Goal: Task Accomplishment & Management: Manage account settings

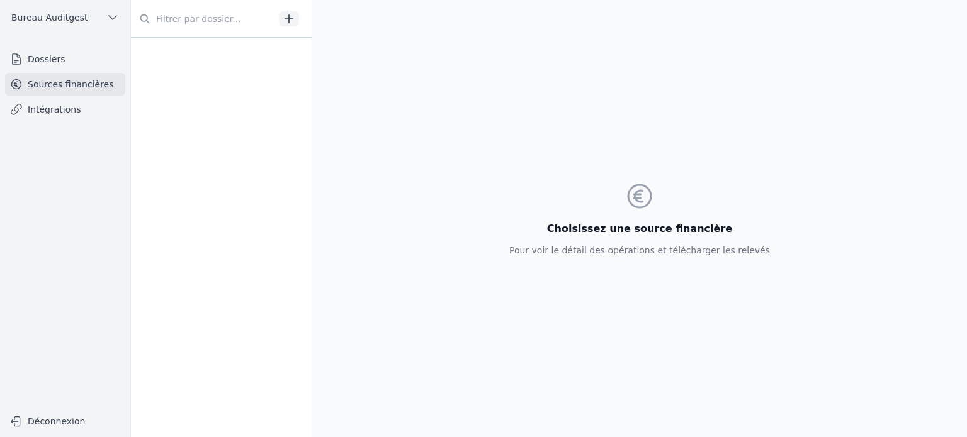
scroll to position [702, 0]
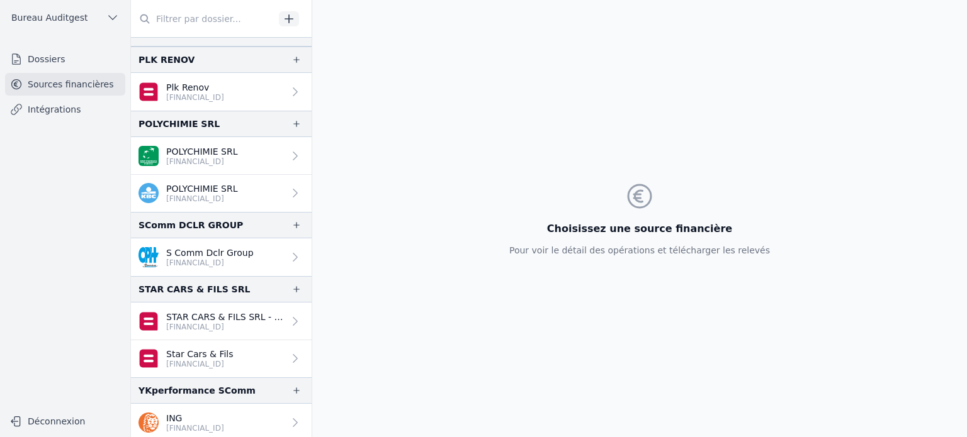
click at [209, 424] on p "[FINANCIAL_ID]" at bounding box center [195, 429] width 58 height 10
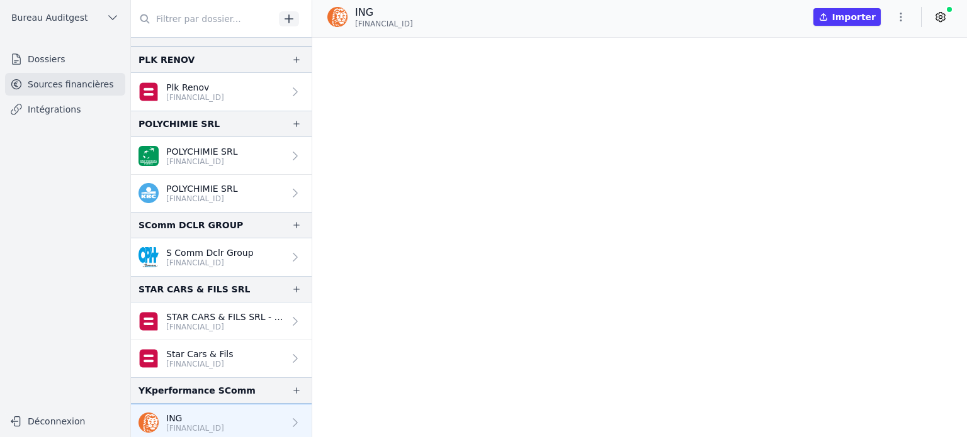
scroll to position [48112, 0]
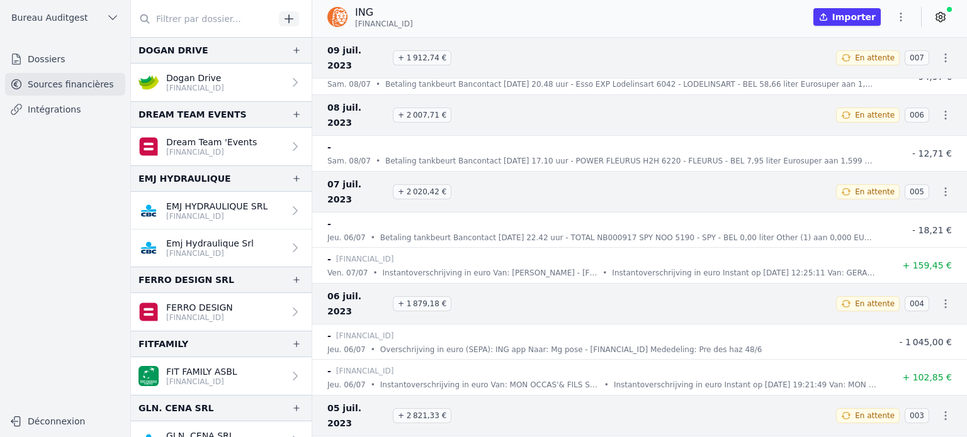
scroll to position [45850, 0]
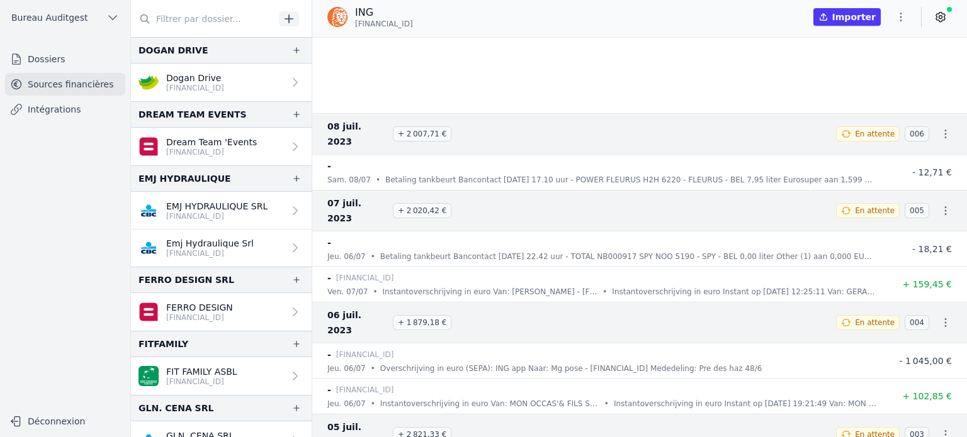
scroll to position [43126, 0]
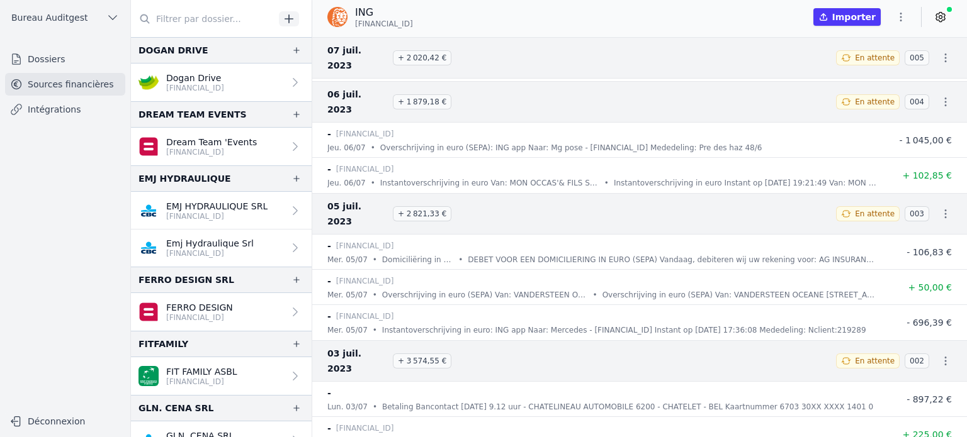
click at [938, 16] on icon at bounding box center [940, 17] width 13 height 13
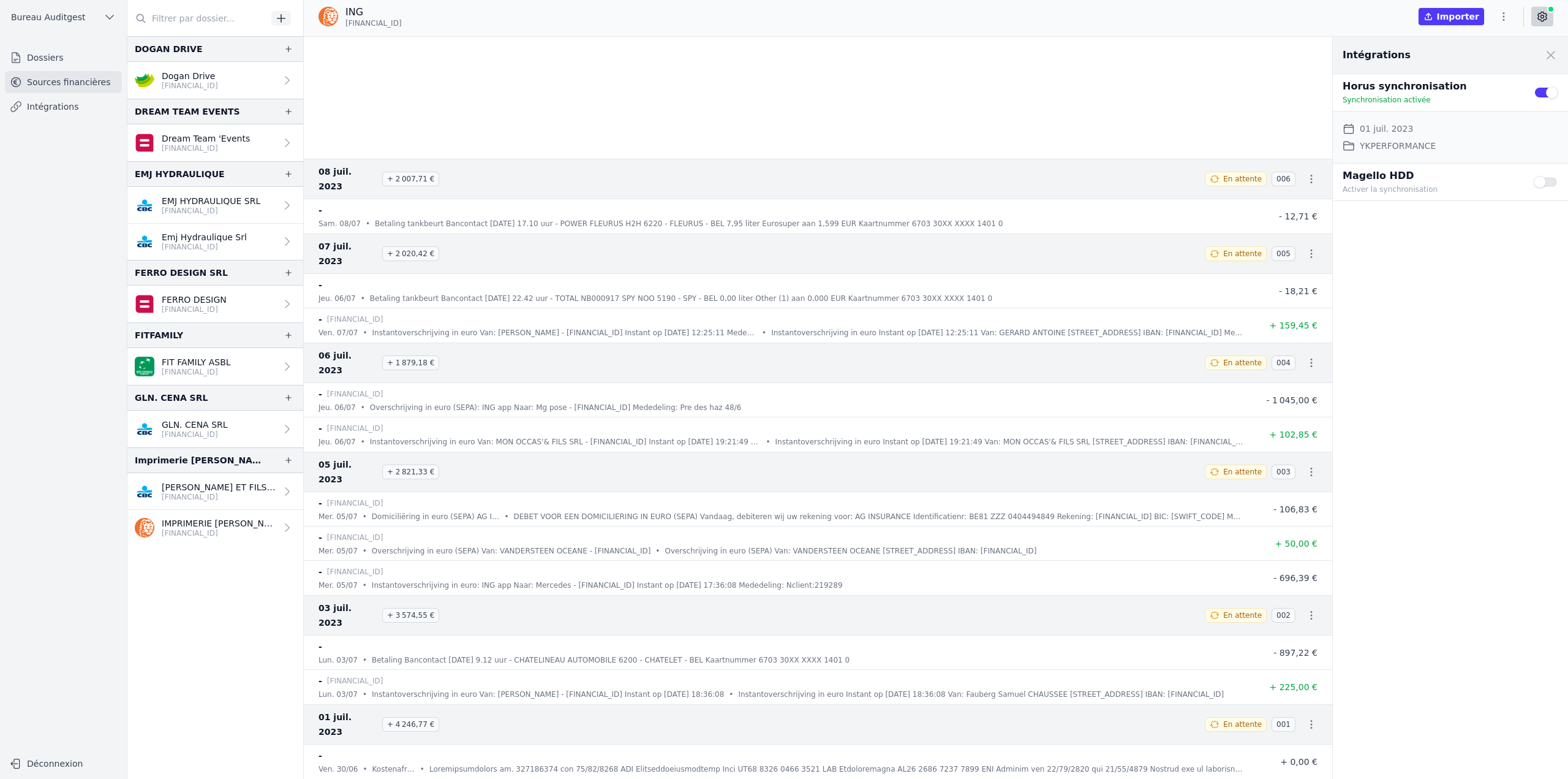
scroll to position [70968, 0]
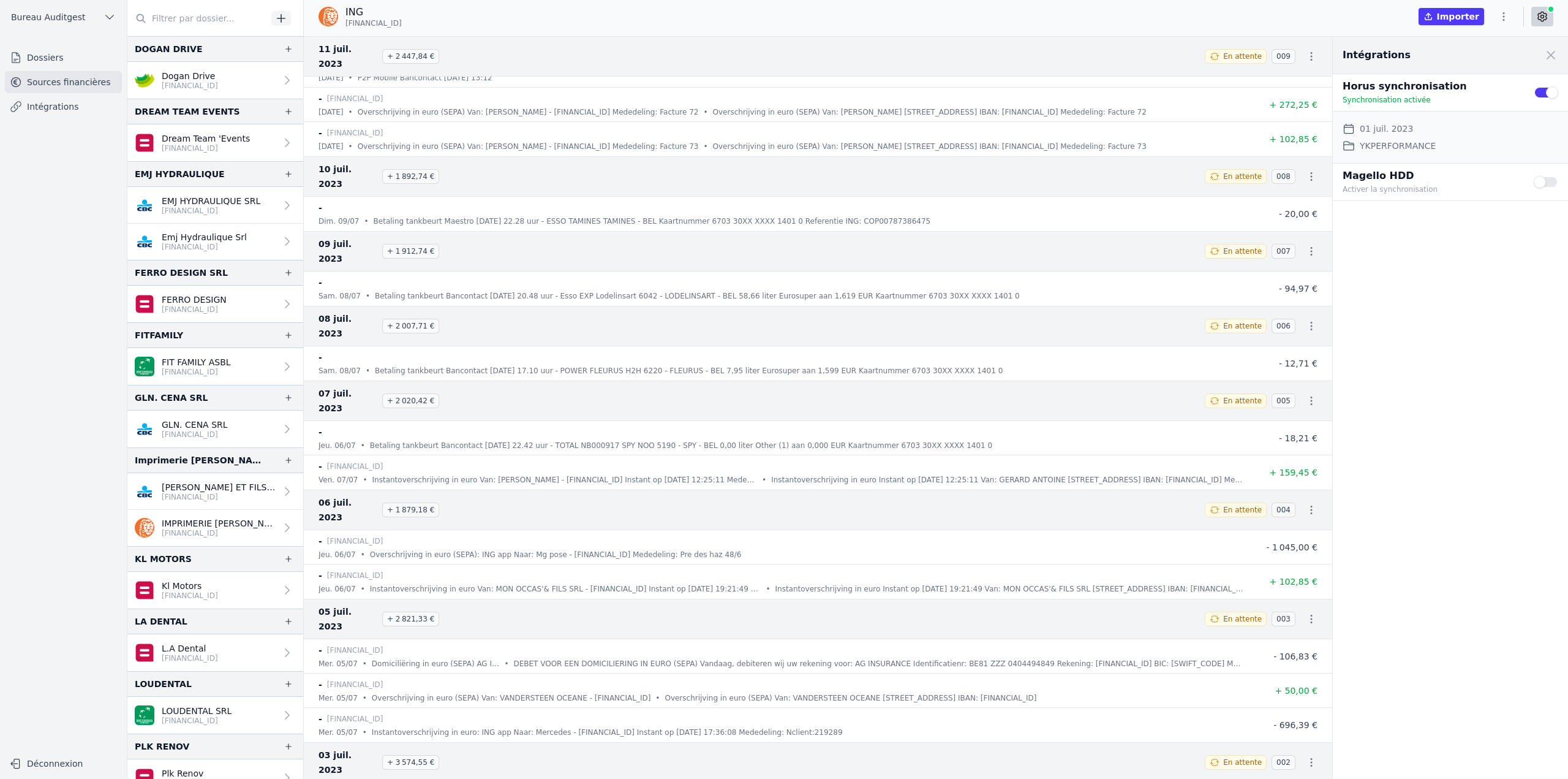
click at [185, 20] on input "text" at bounding box center [198, 19] width 140 height 22
click at [179, 314] on p "[FINANCIAL_ID]" at bounding box center [194, 310] width 65 height 10
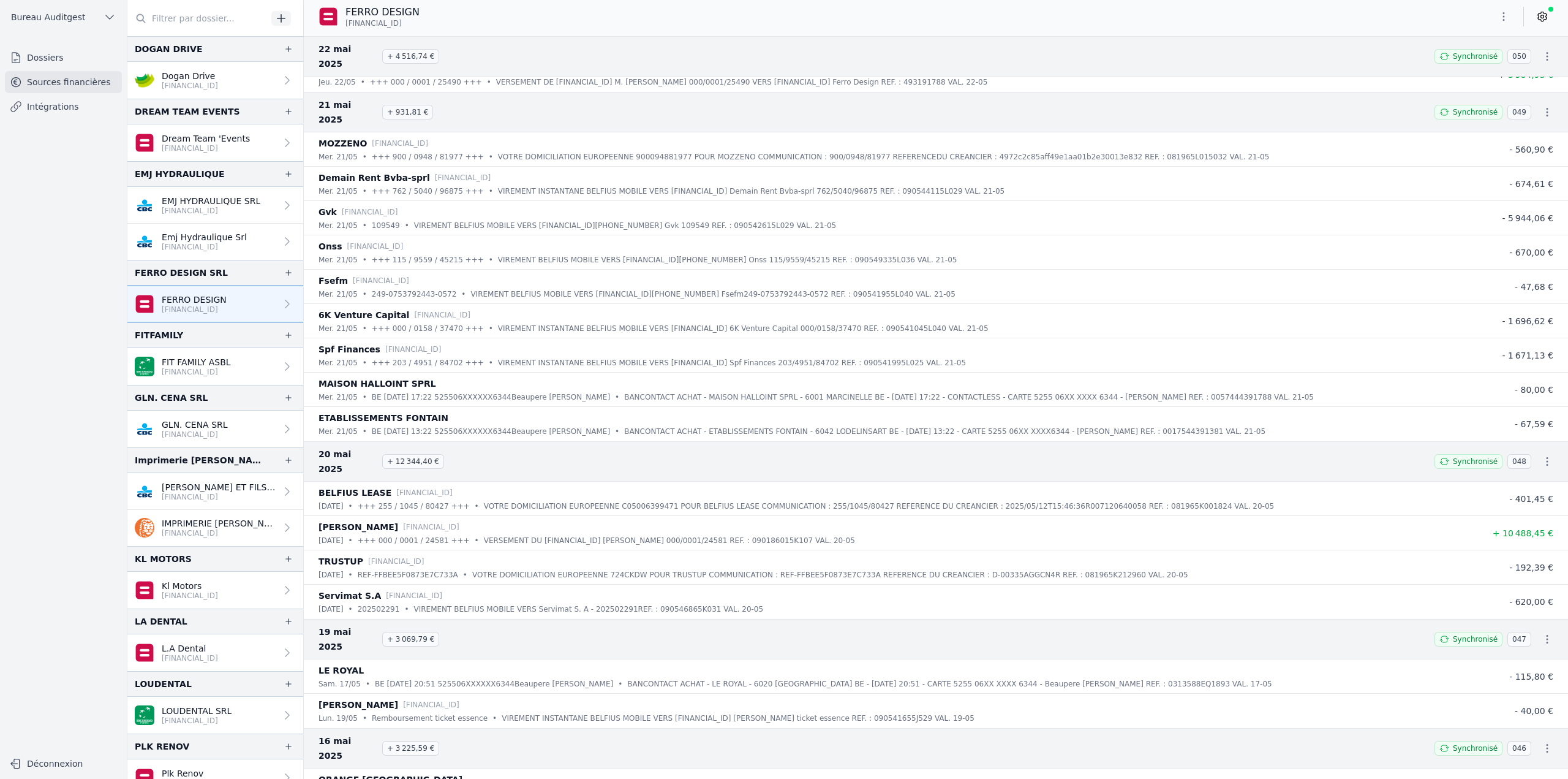
scroll to position [13789, 0]
